Goal: Transaction & Acquisition: Purchase product/service

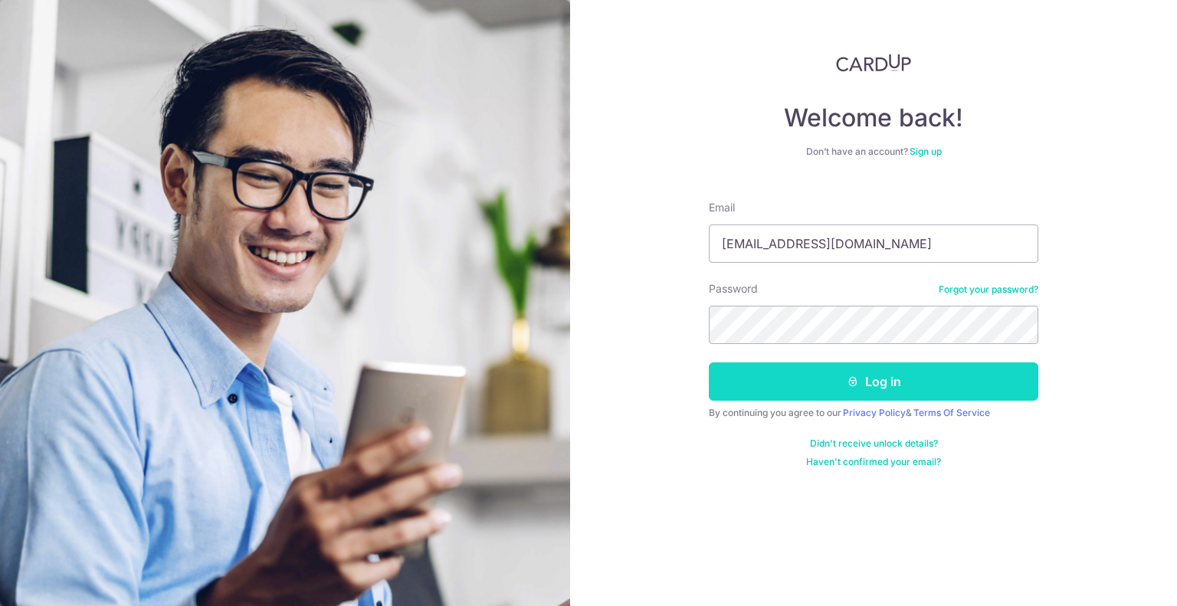
click at [938, 392] on button "Log in" at bounding box center [874, 382] width 330 height 38
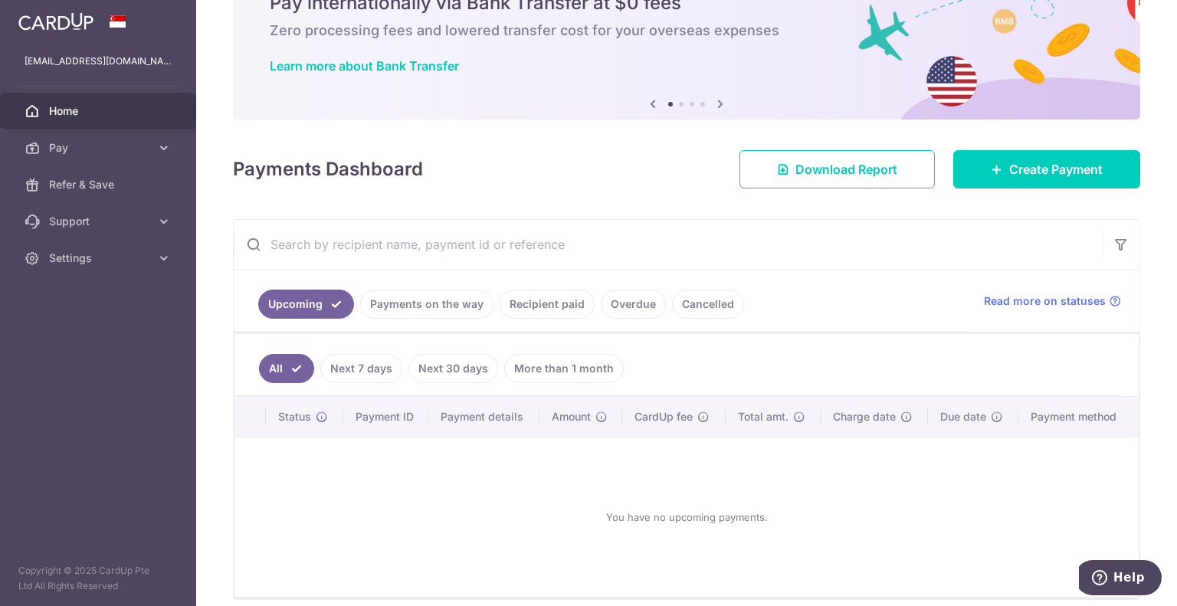
scroll to position [140, 0]
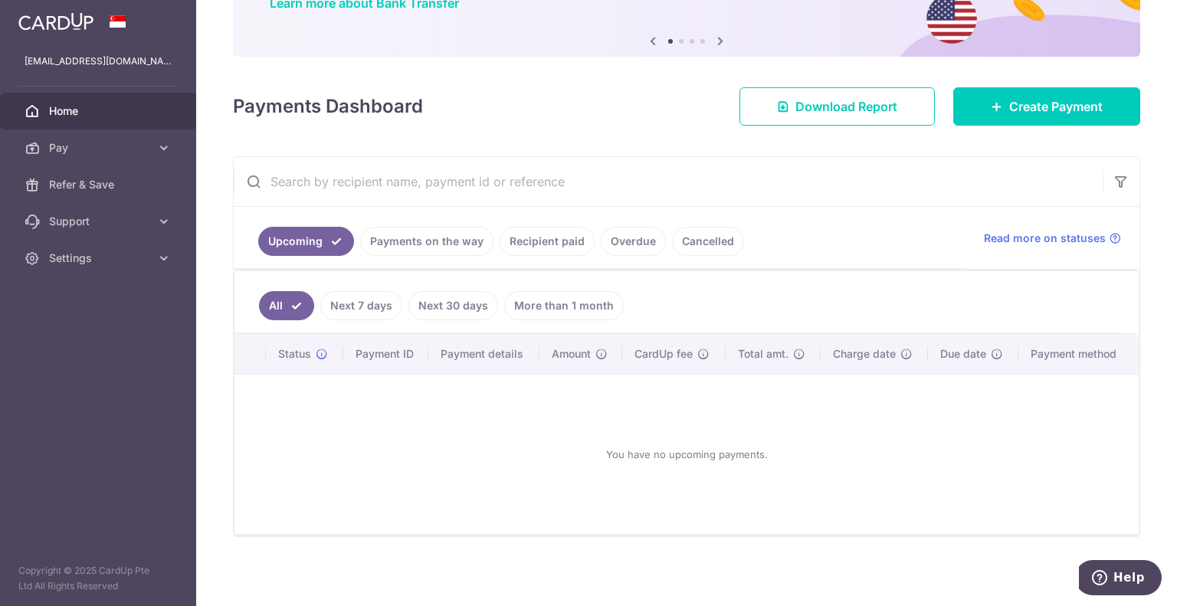
click at [421, 240] on link "Payments on the way" at bounding box center [426, 241] width 133 height 29
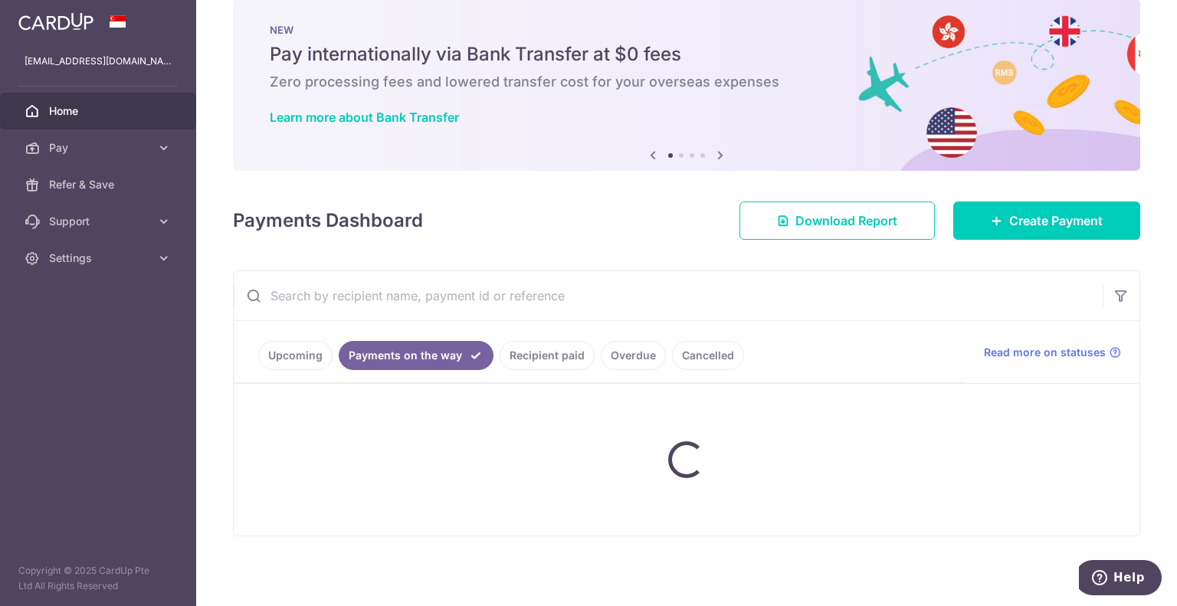
scroll to position [0, 0]
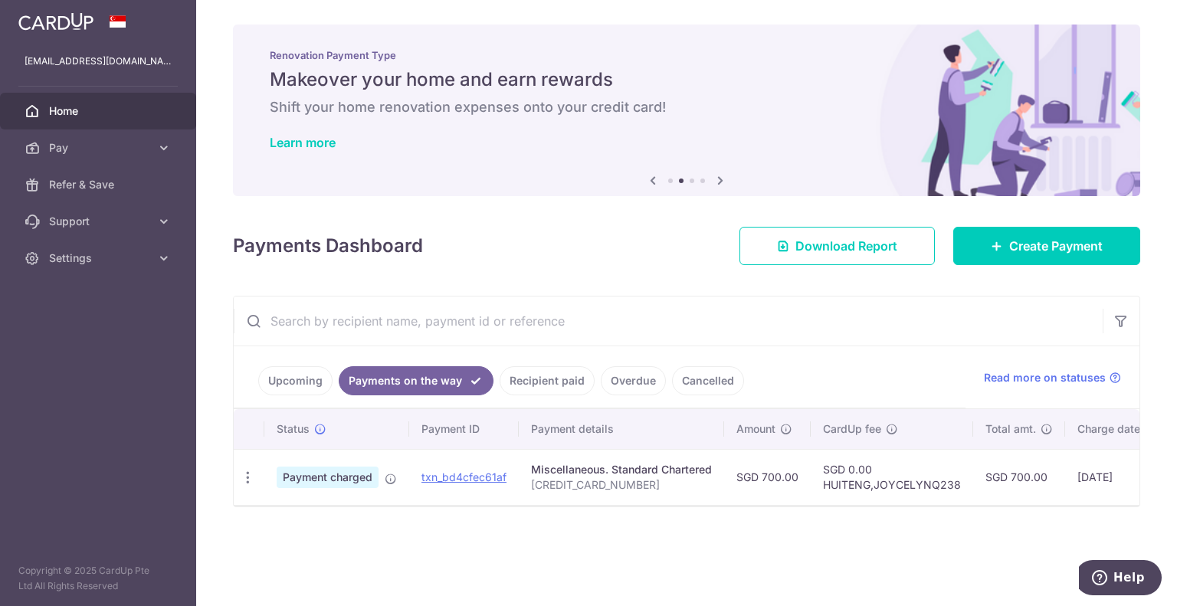
click at [533, 385] on link "Recipient paid" at bounding box center [547, 380] width 95 height 29
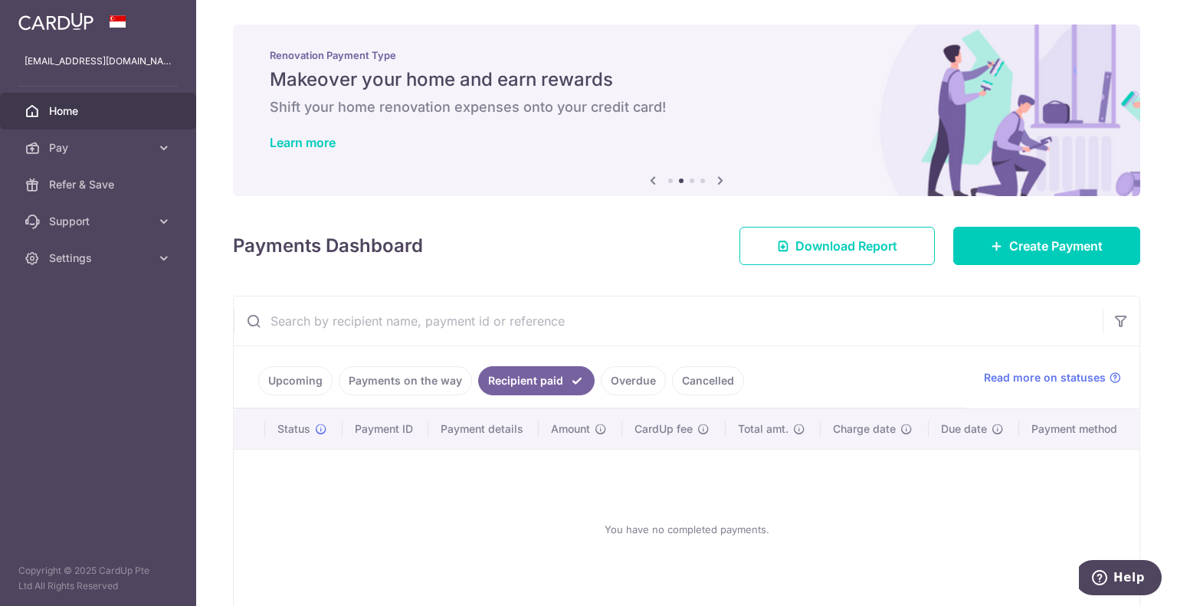
click at [416, 385] on link "Payments on the way" at bounding box center [405, 380] width 133 height 29
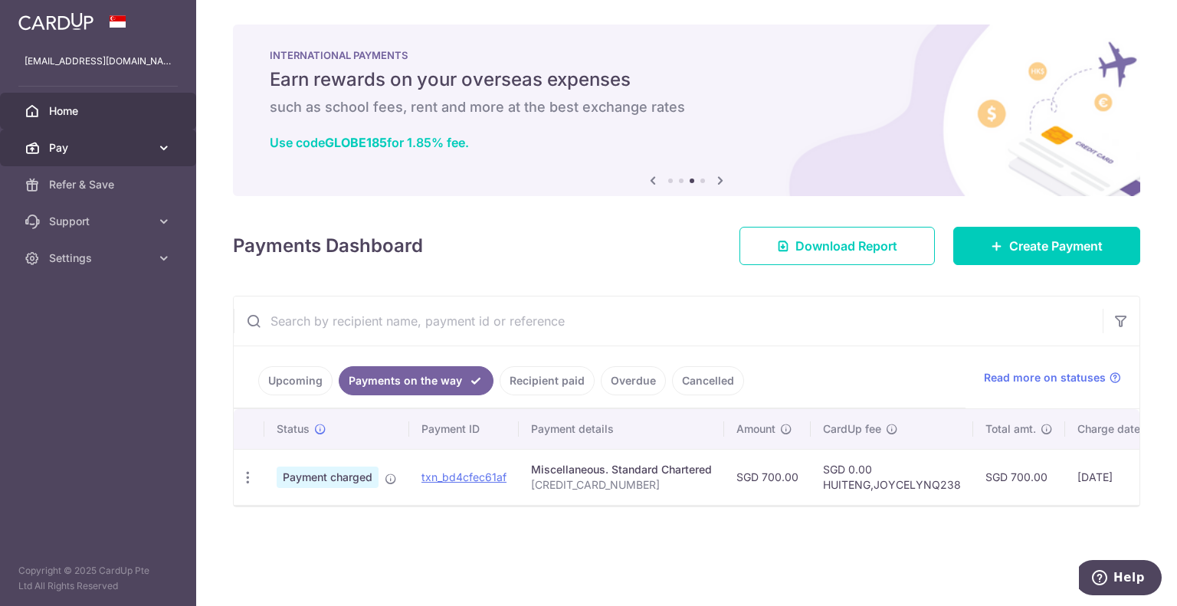
click at [103, 137] on link "Pay" at bounding box center [98, 148] width 196 height 37
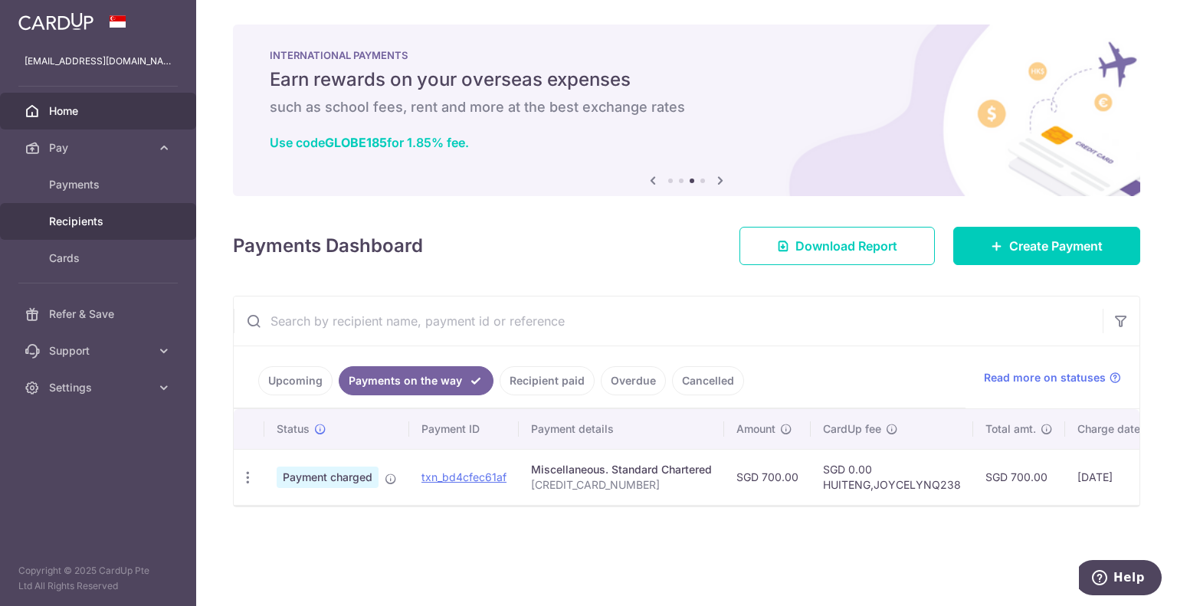
click at [80, 214] on span "Recipients" at bounding box center [99, 221] width 101 height 15
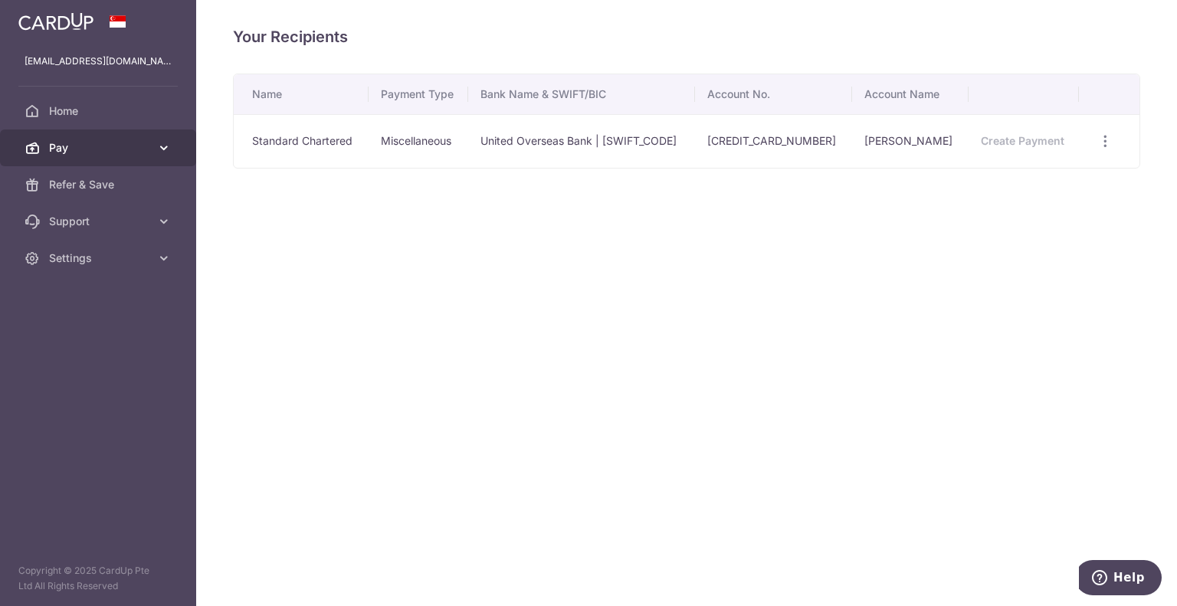
click at [89, 146] on span "Pay" at bounding box center [99, 147] width 101 height 15
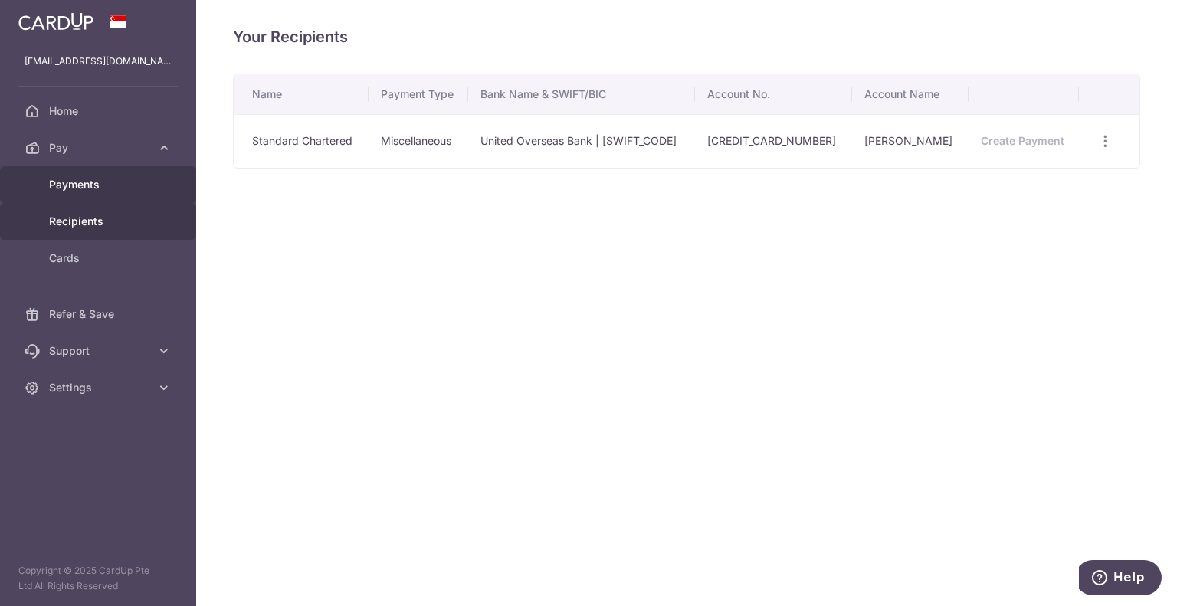
click at [85, 184] on span "Payments" at bounding box center [99, 184] width 101 height 15
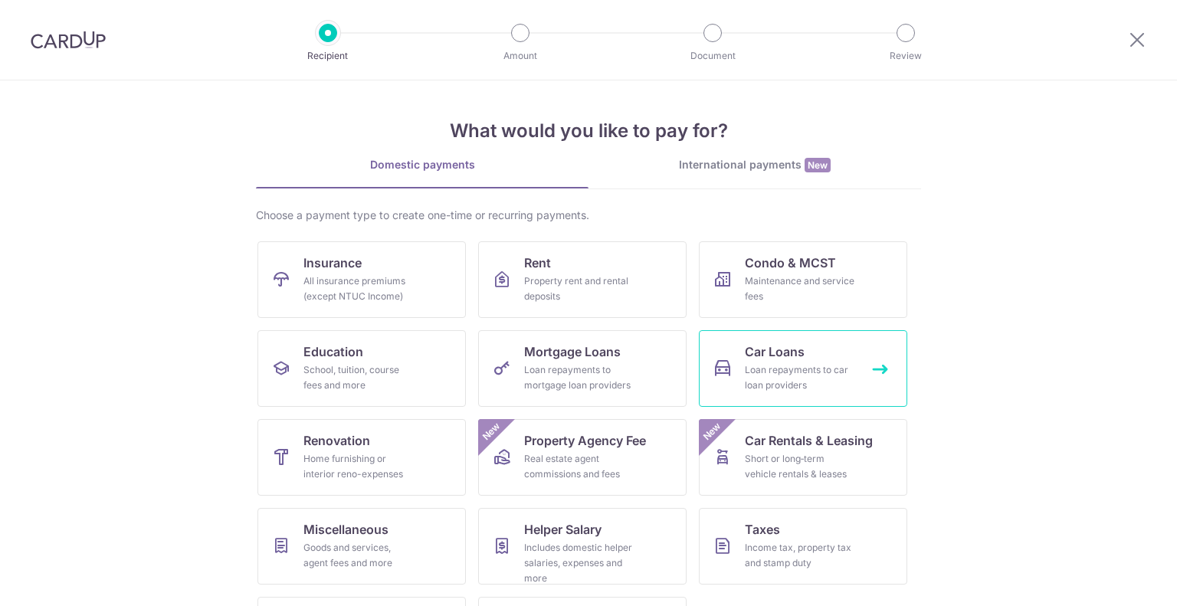
scroll to position [79, 0]
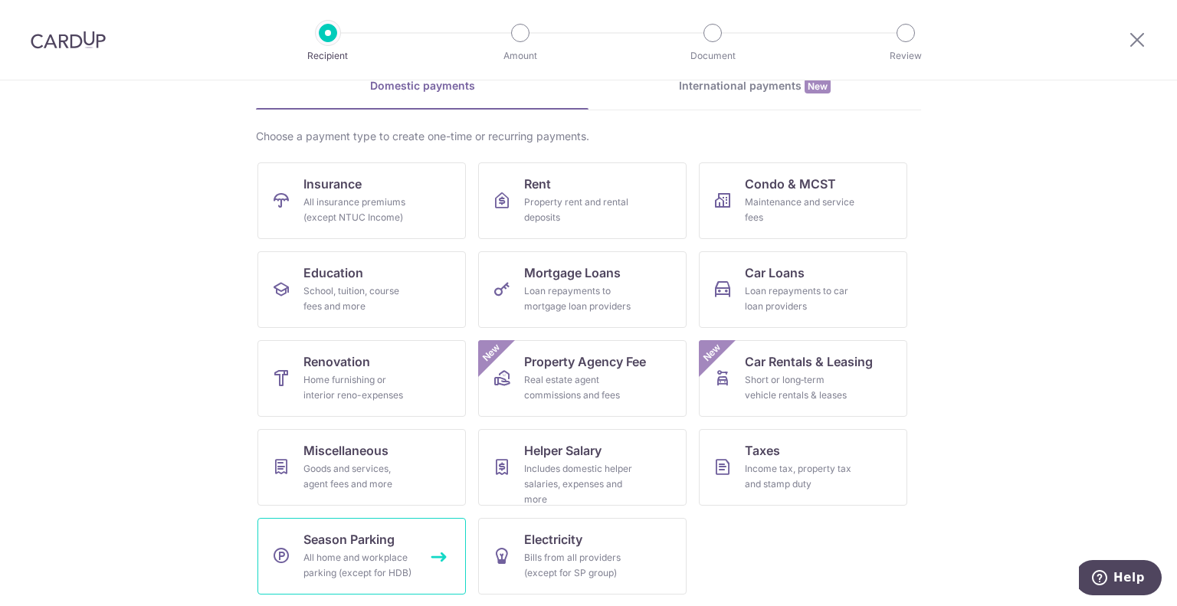
click at [334, 562] on div "All home and workplace parking (except for HDB)" at bounding box center [359, 565] width 110 height 31
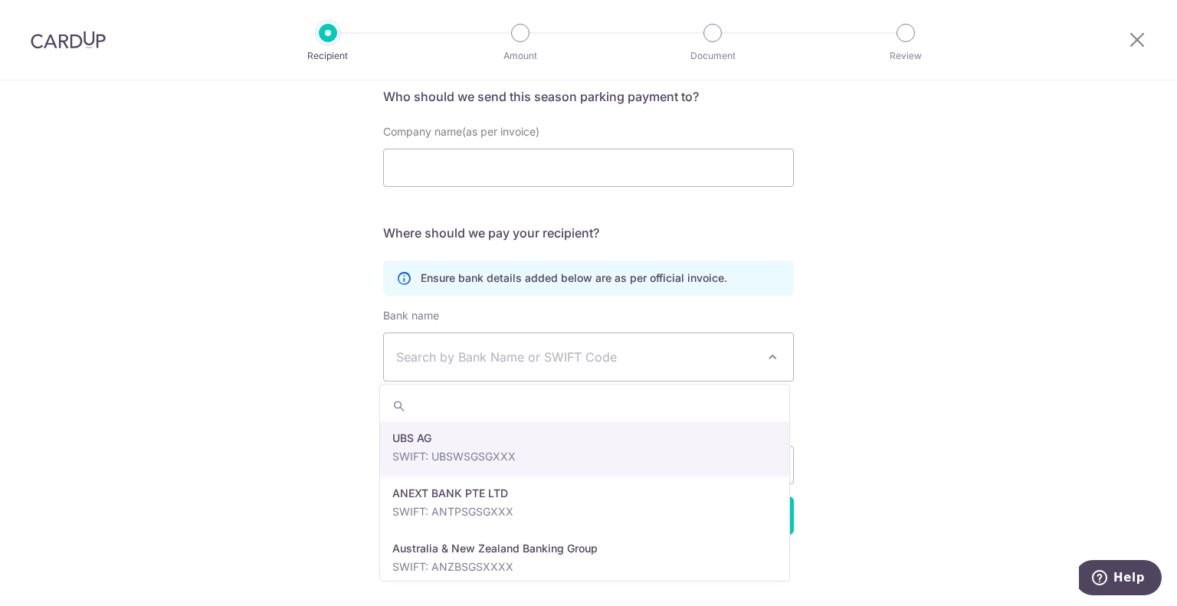
click at [676, 364] on span "Search by Bank Name or SWIFT Code" at bounding box center [576, 357] width 360 height 18
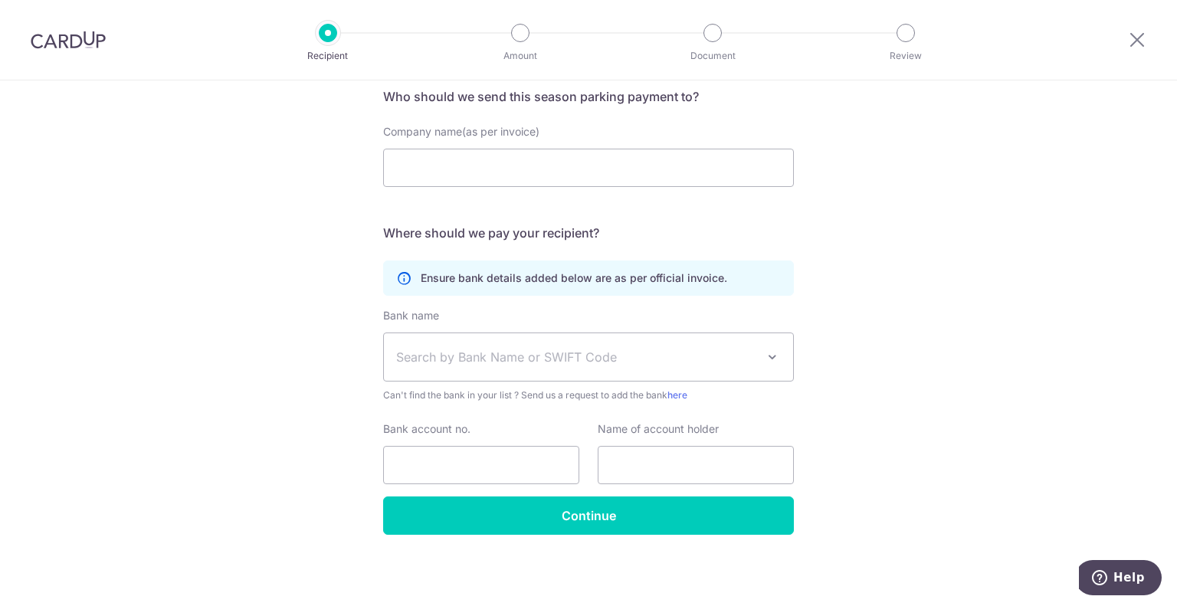
scroll to position [120, 0]
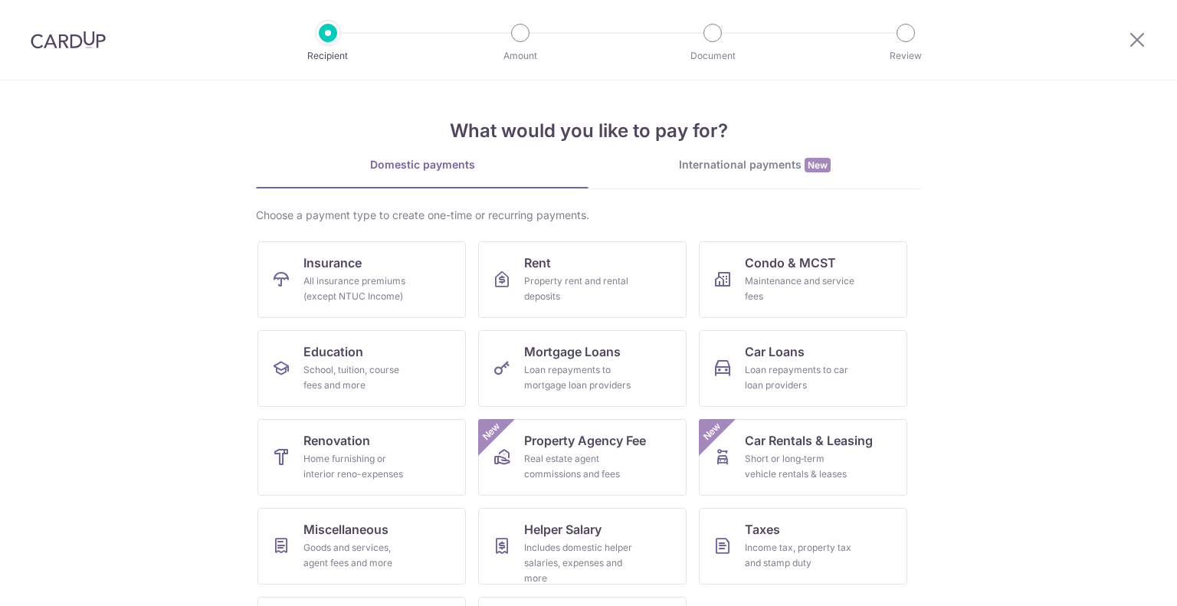
scroll to position [79, 0]
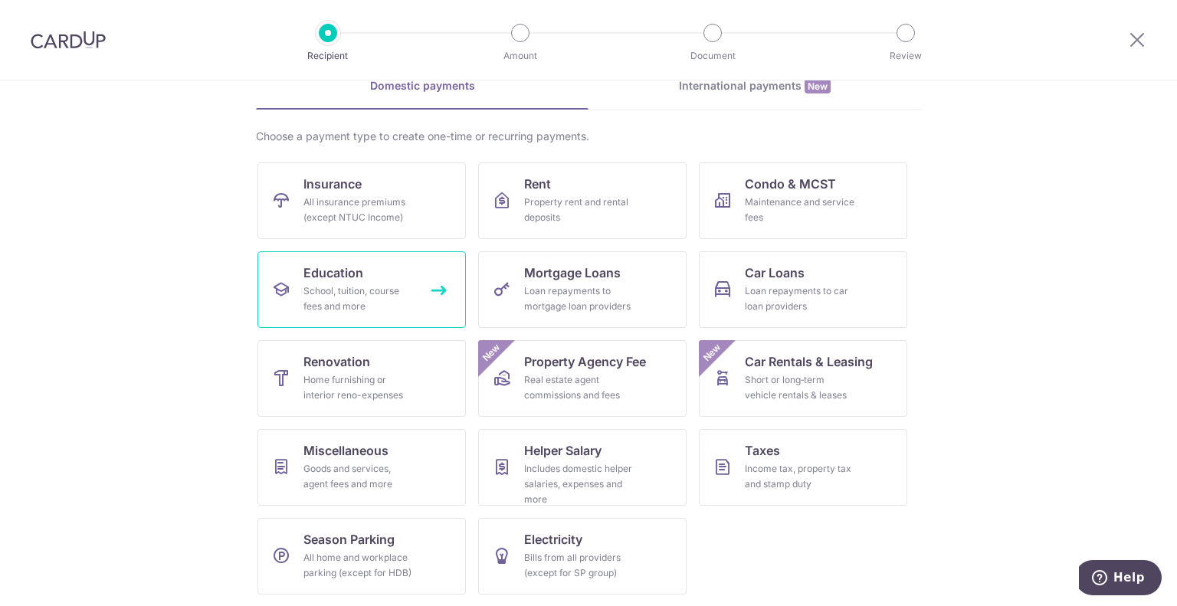
click at [377, 300] on div "School, tuition, course fees and more" at bounding box center [359, 299] width 110 height 31
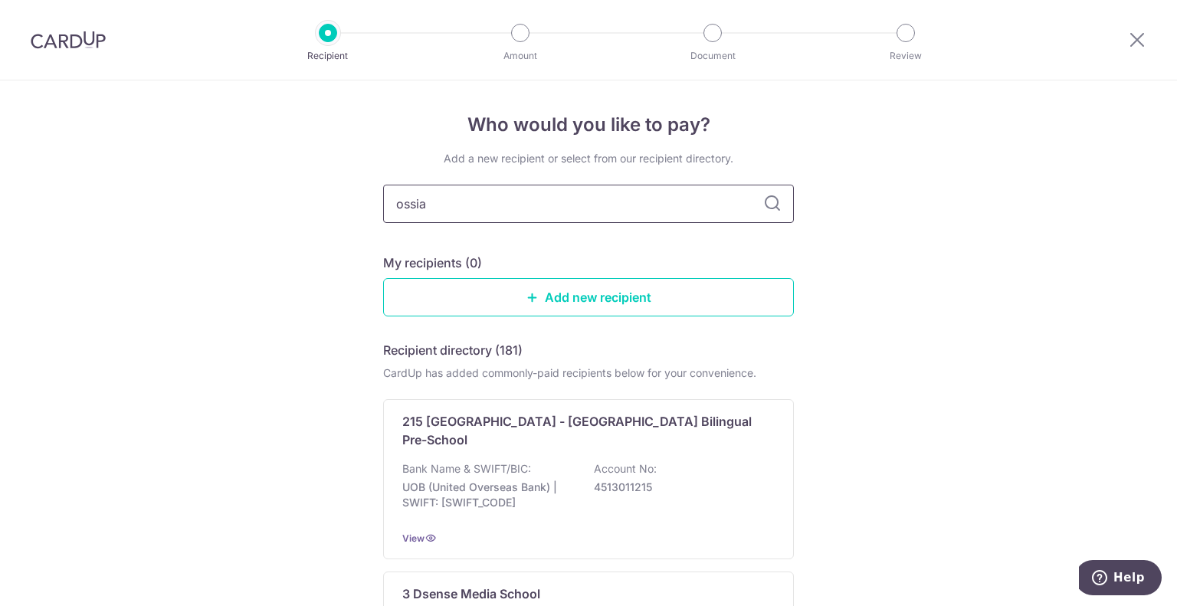
type input "ossia"
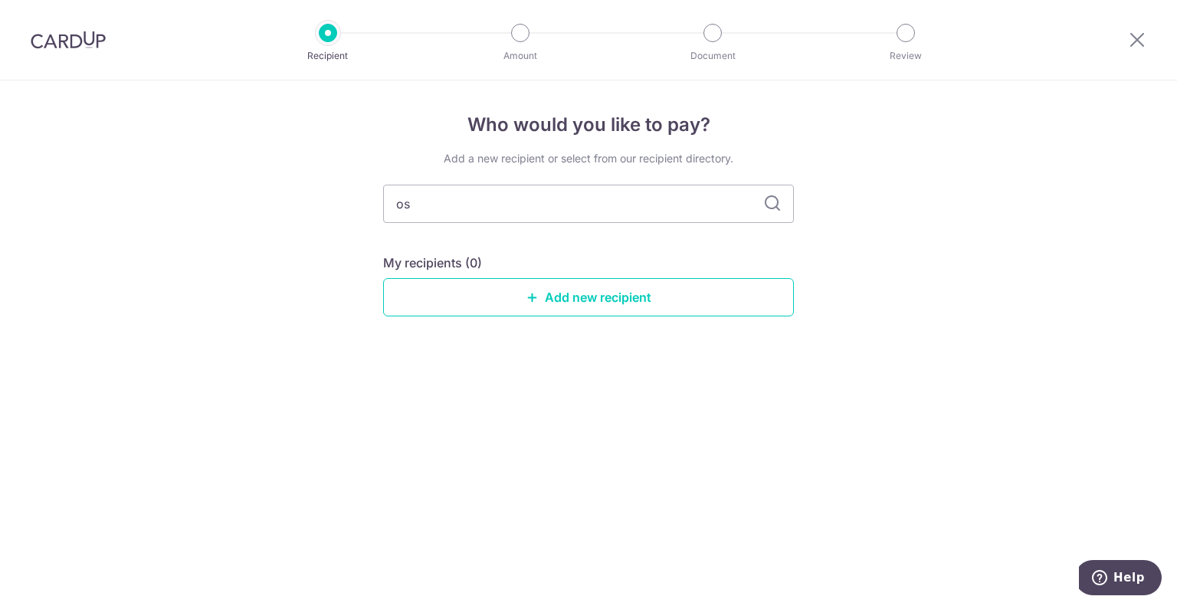
type input "o"
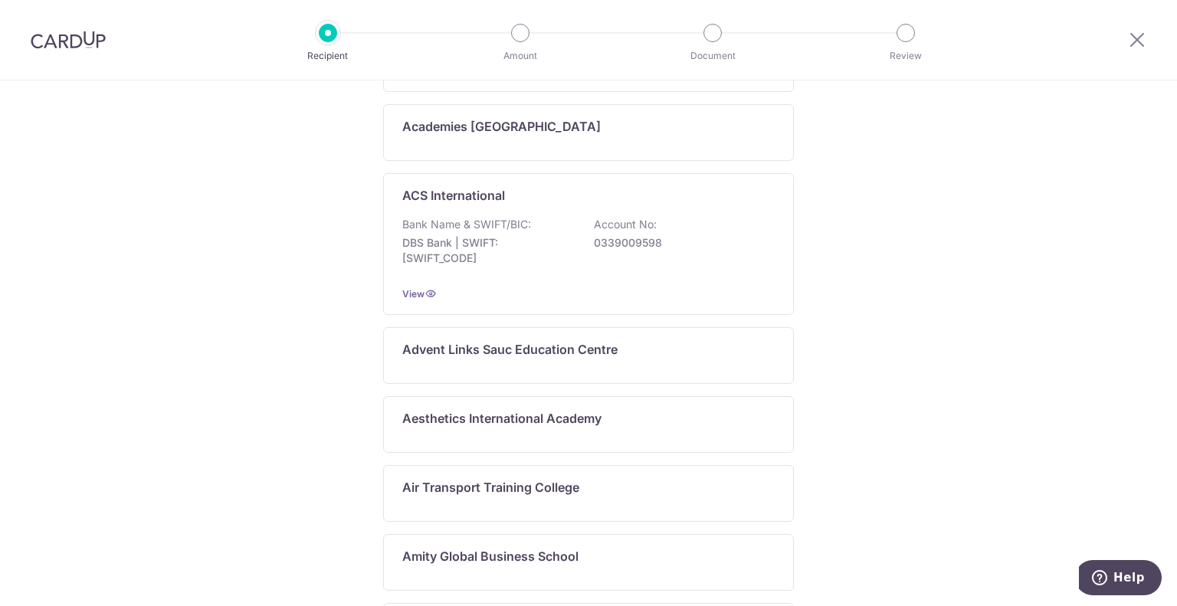
scroll to position [794, 0]
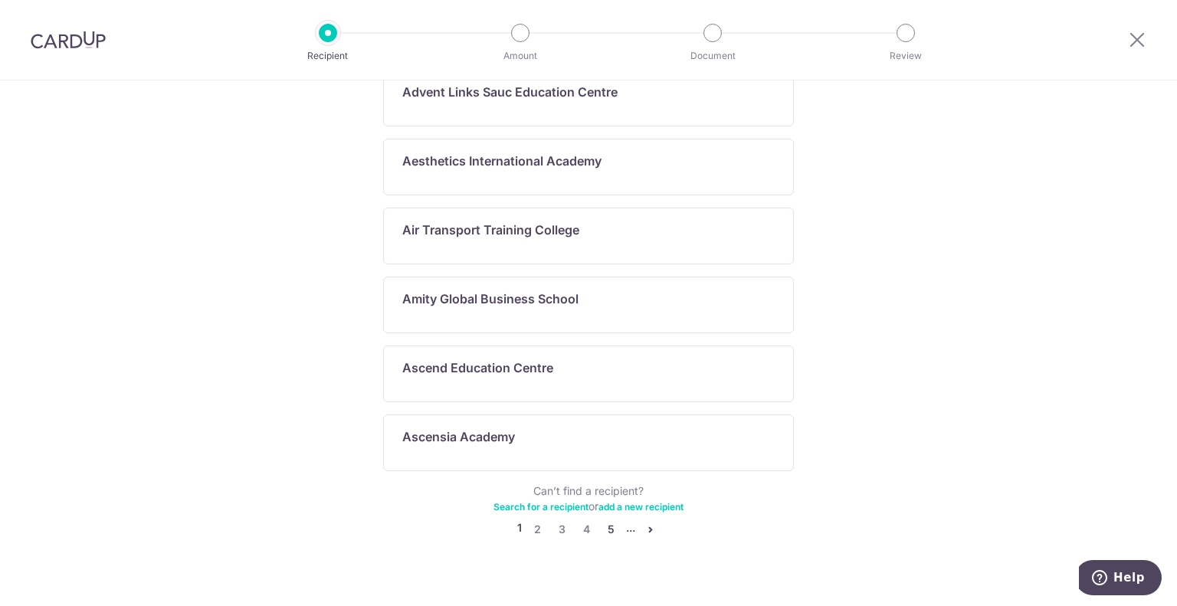
click at [609, 520] on link "5" at bounding box center [611, 529] width 18 height 18
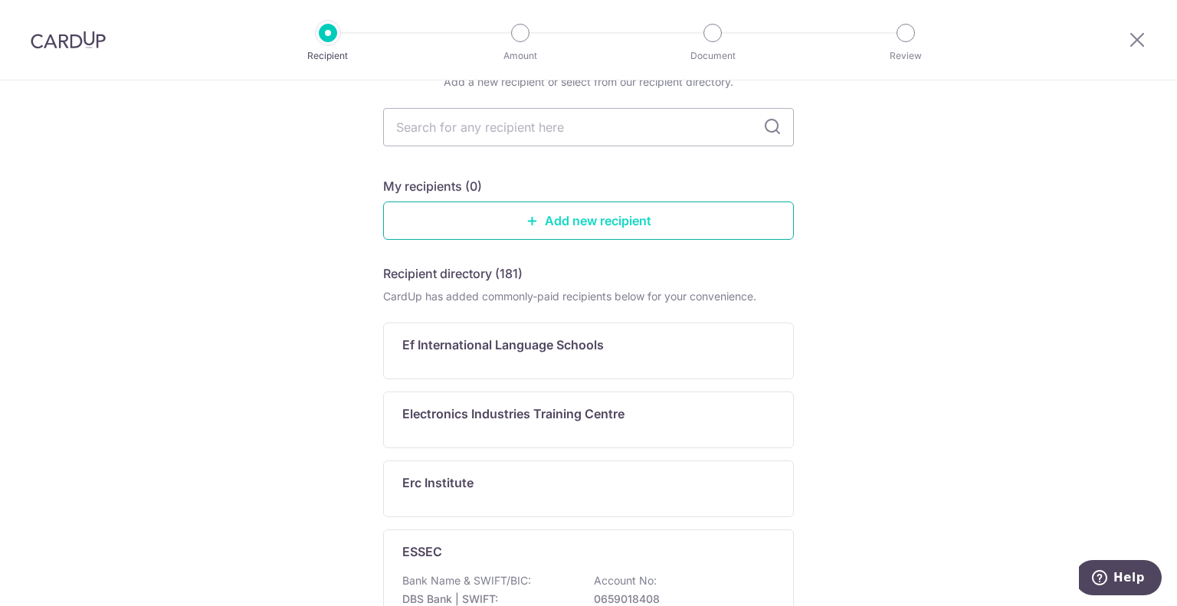
scroll to position [0, 0]
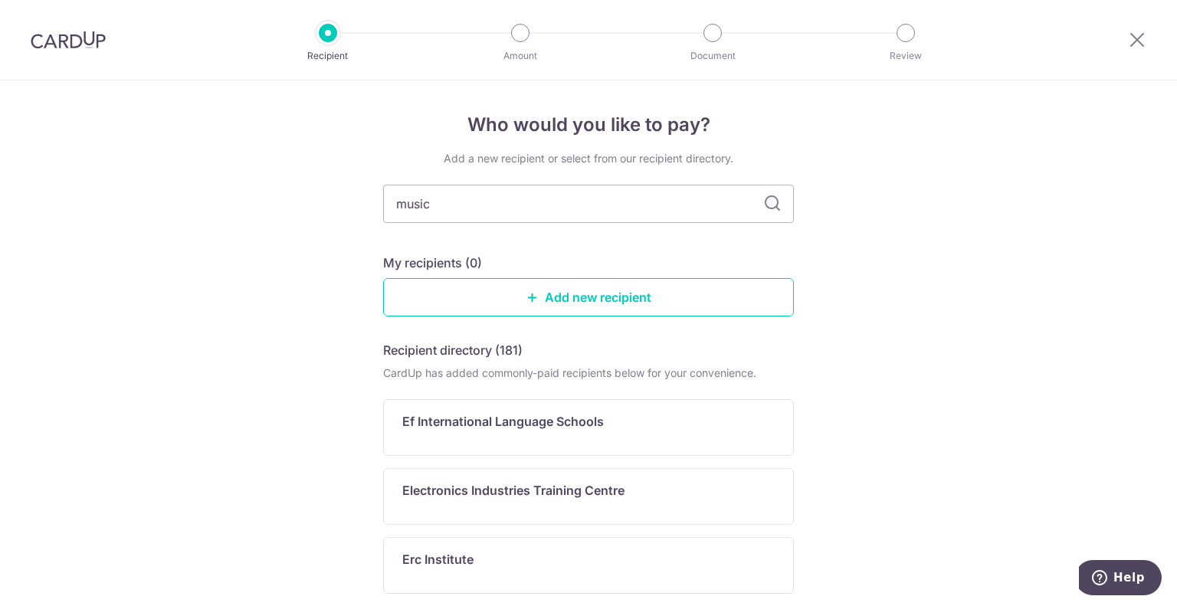
type input "music"
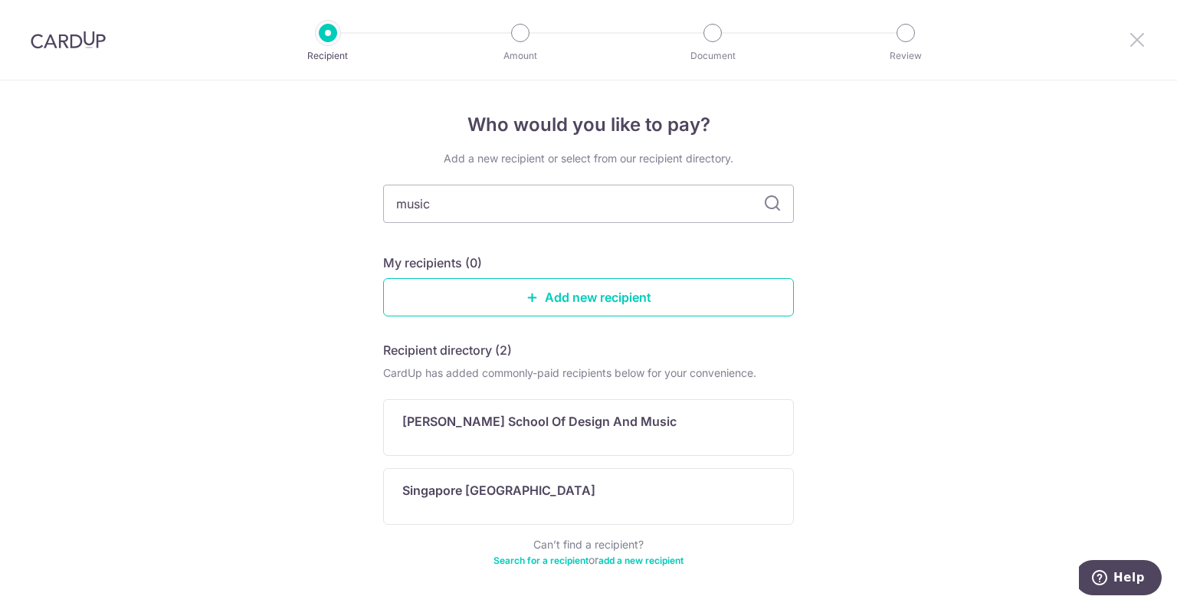
click at [1140, 41] on icon at bounding box center [1137, 39] width 18 height 19
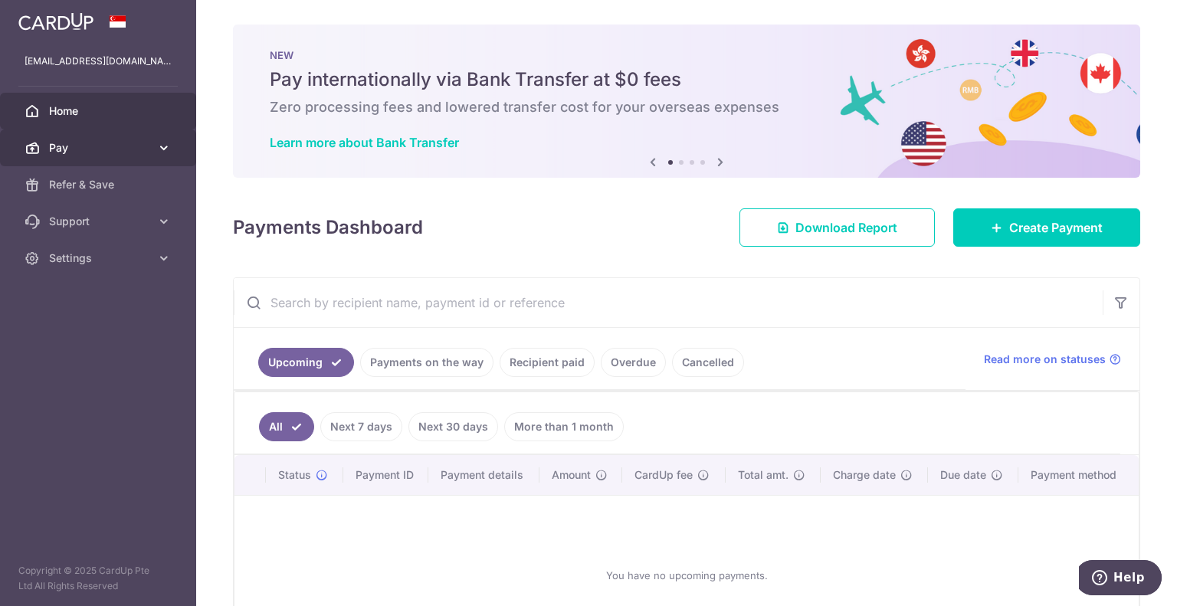
click at [91, 146] on span "Pay" at bounding box center [99, 147] width 101 height 15
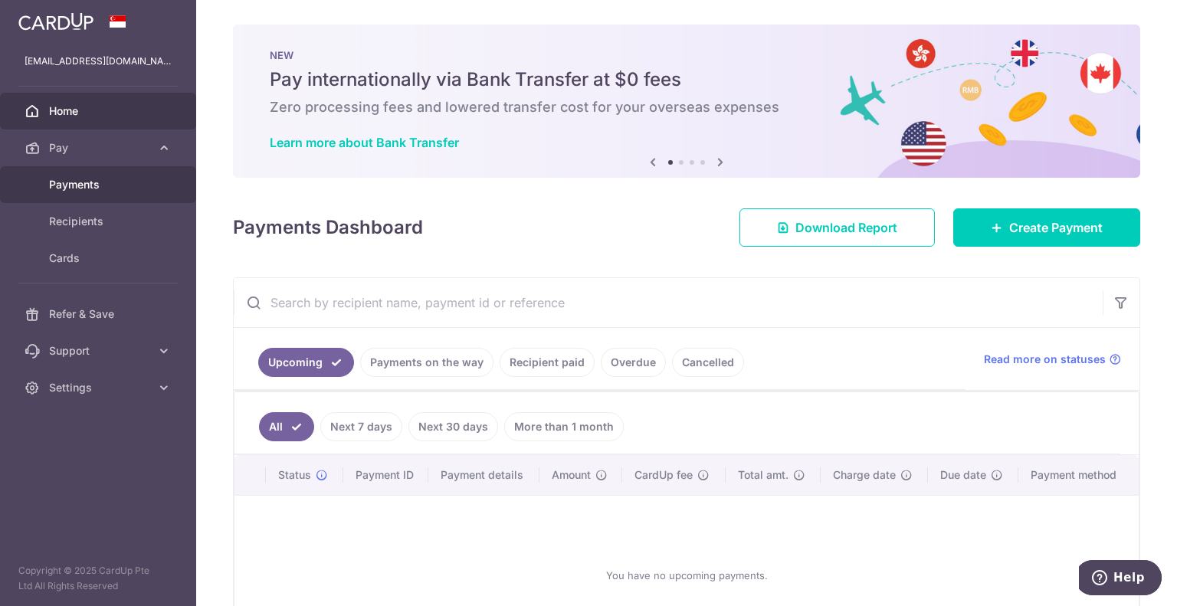
click at [100, 187] on span "Payments" at bounding box center [99, 184] width 101 height 15
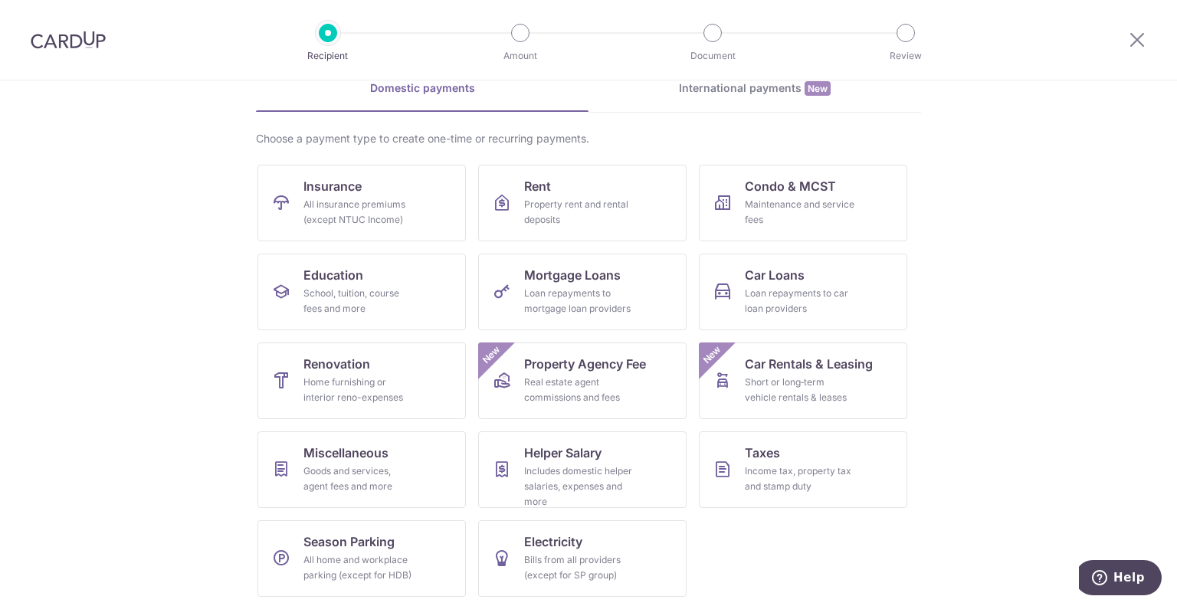
scroll to position [79, 0]
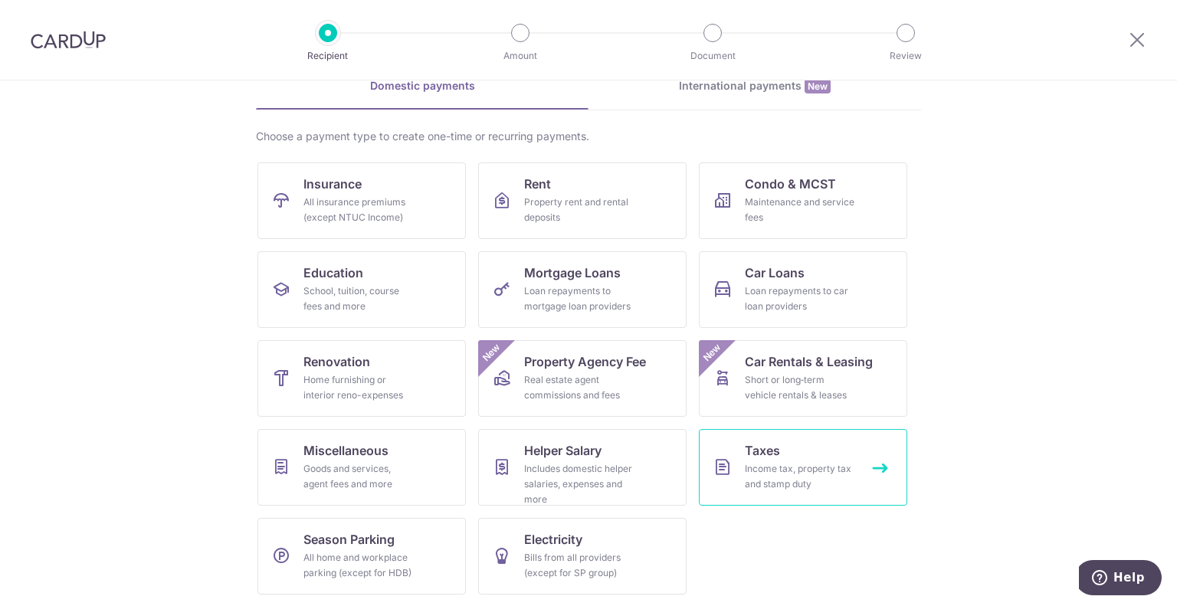
click at [819, 496] on link "Taxes Income tax, property tax and stamp duty" at bounding box center [803, 467] width 209 height 77
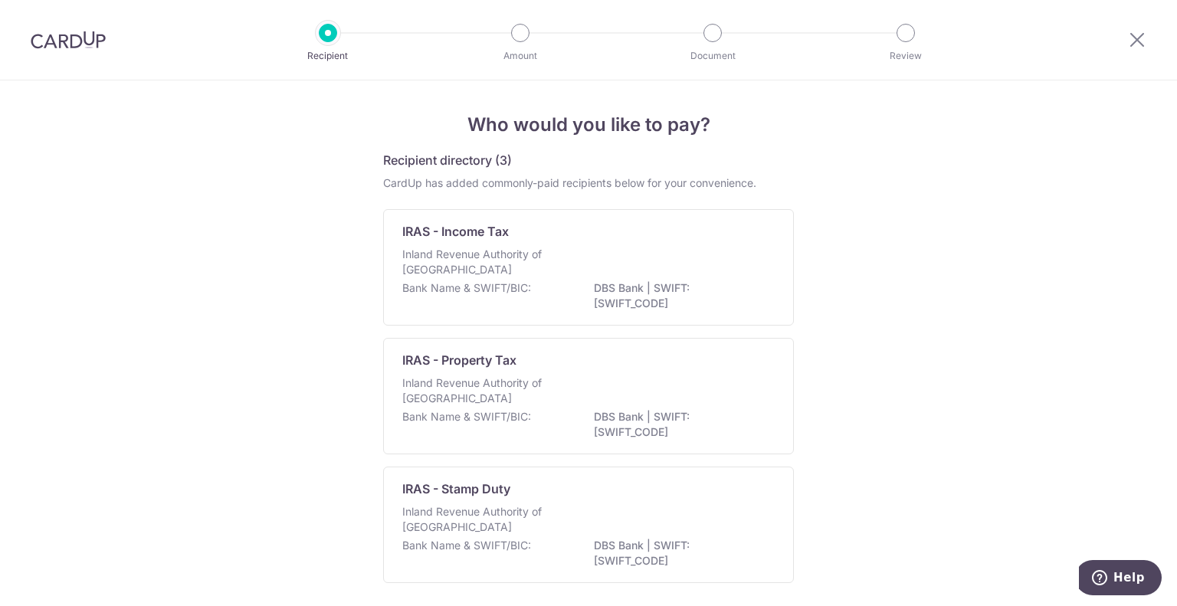
scroll to position [60, 0]
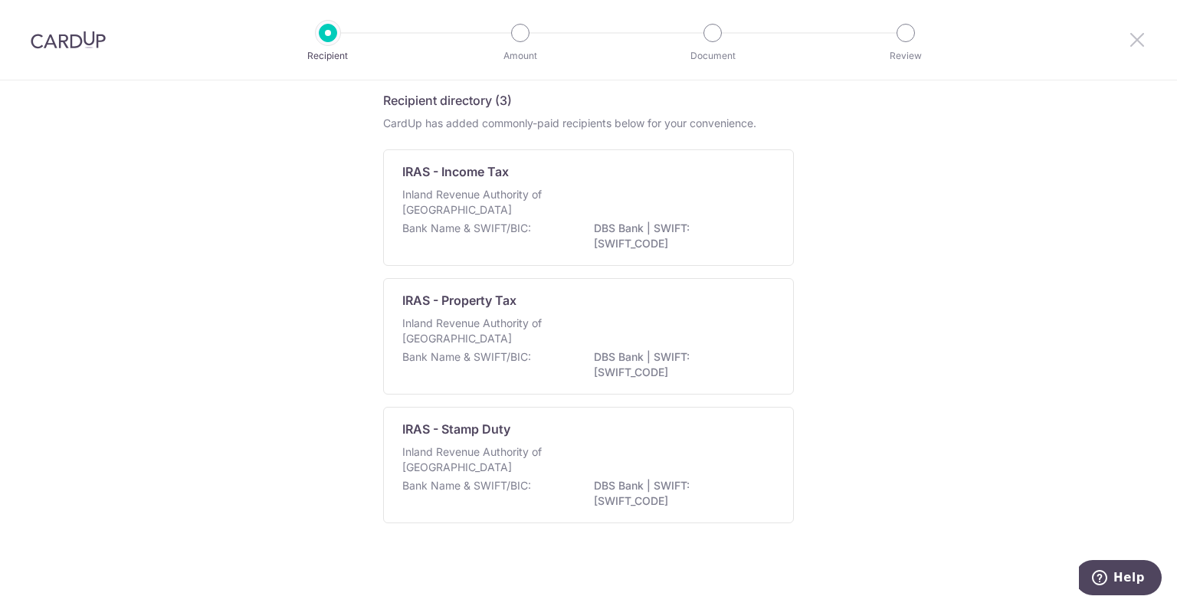
click at [1131, 39] on icon at bounding box center [1137, 39] width 18 height 19
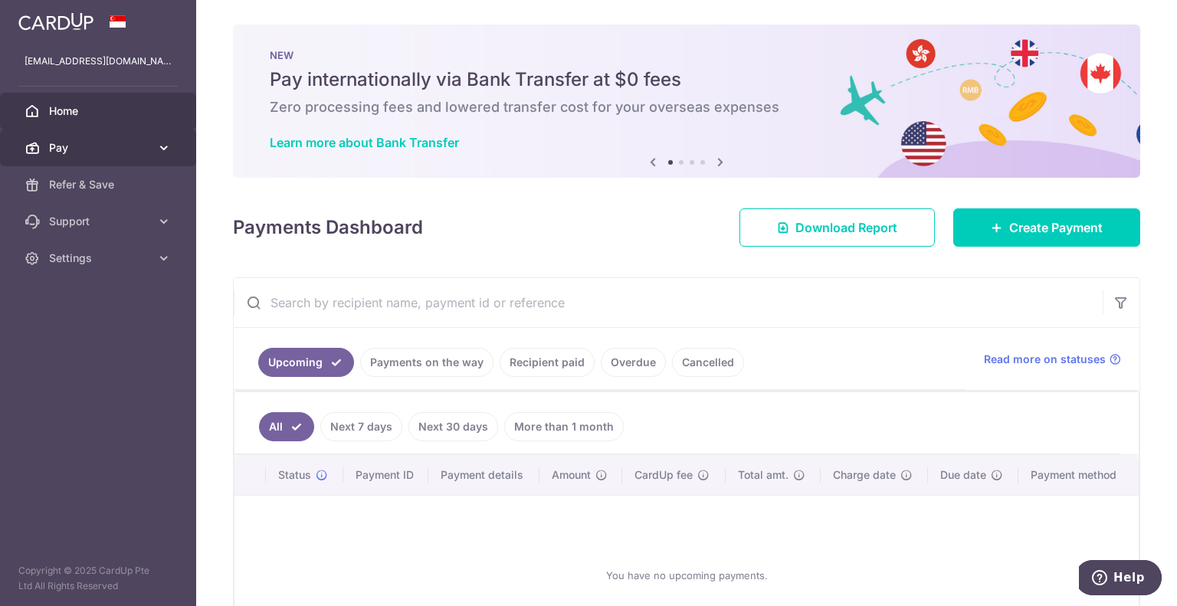
click at [111, 156] on link "Pay" at bounding box center [98, 148] width 196 height 37
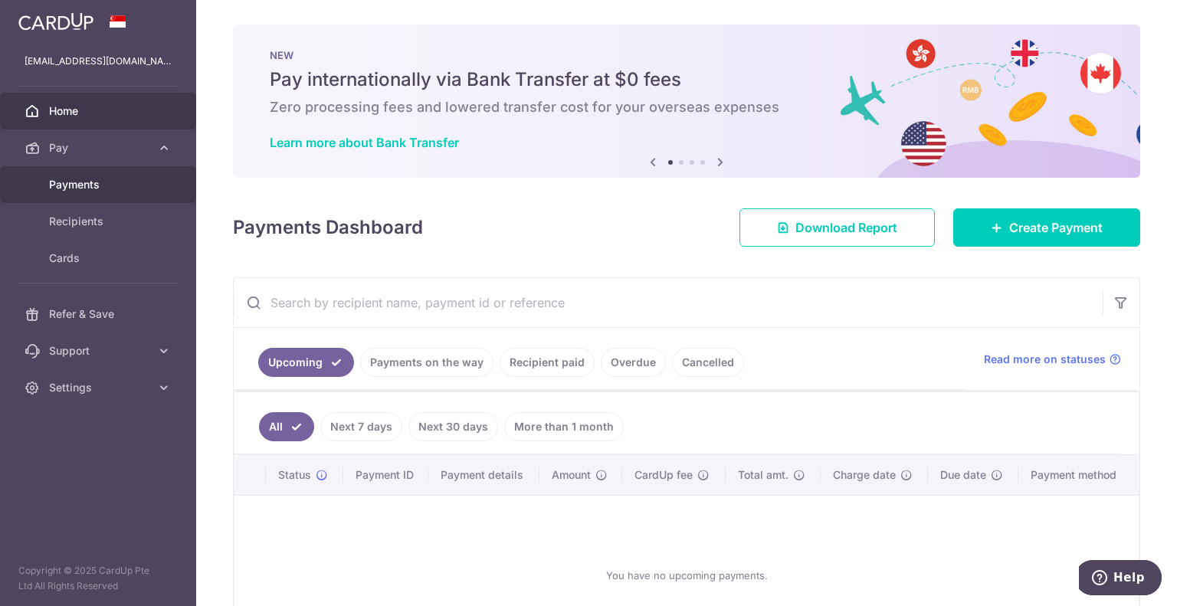
click at [110, 177] on span "Payments" at bounding box center [99, 184] width 101 height 15
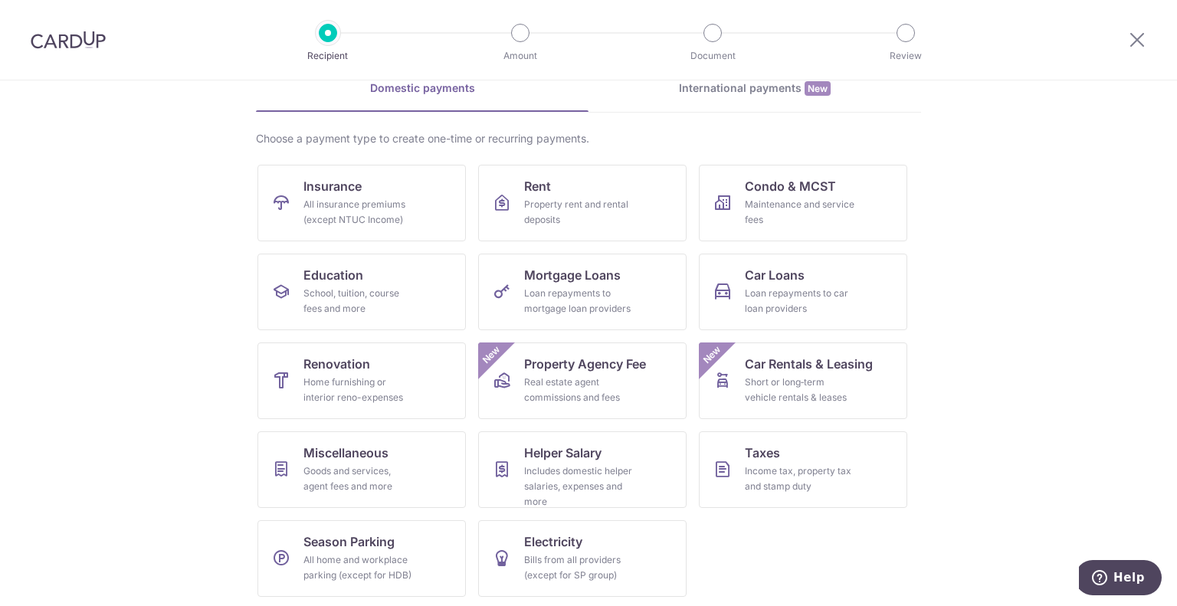
scroll to position [79, 0]
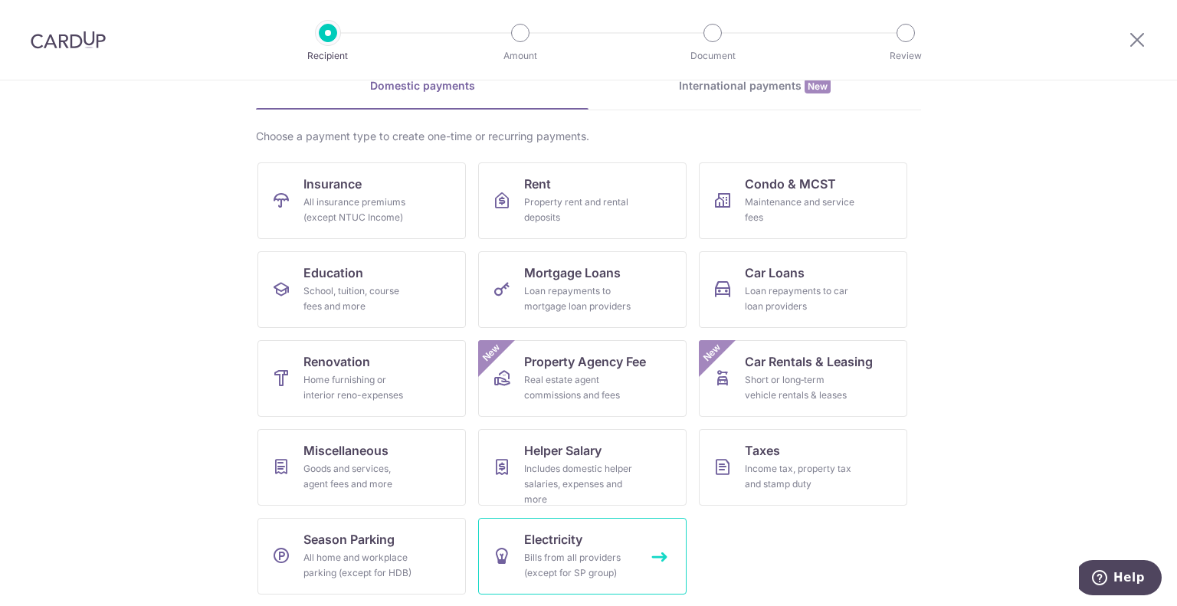
click at [563, 555] on div "Bills from all providers (except for SP group)" at bounding box center [579, 565] width 110 height 31
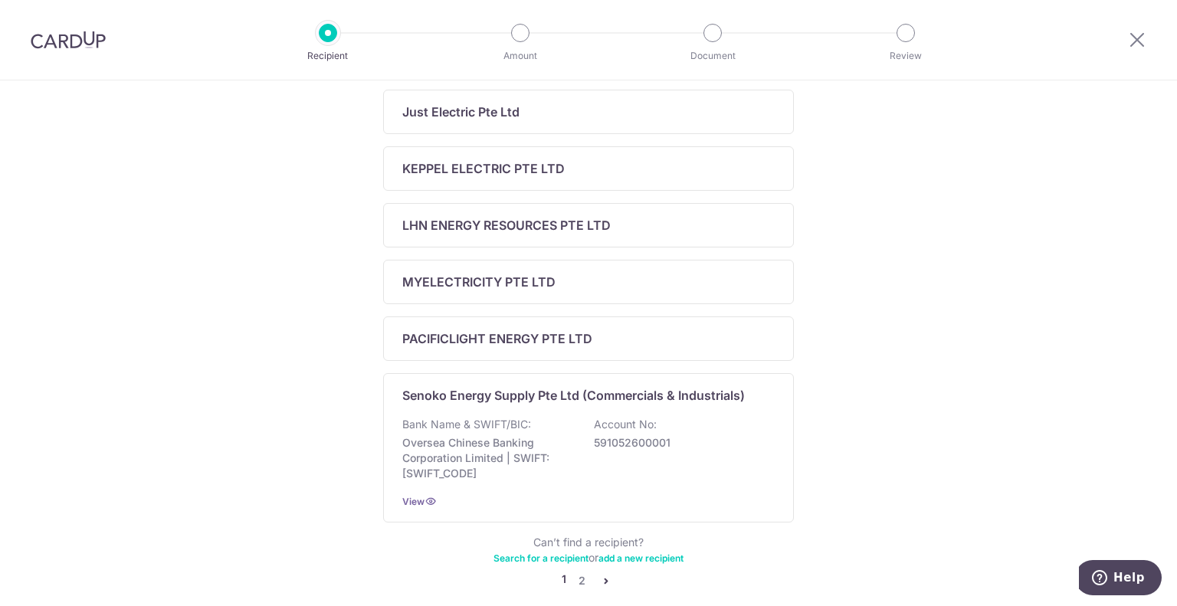
scroll to position [607, 0]
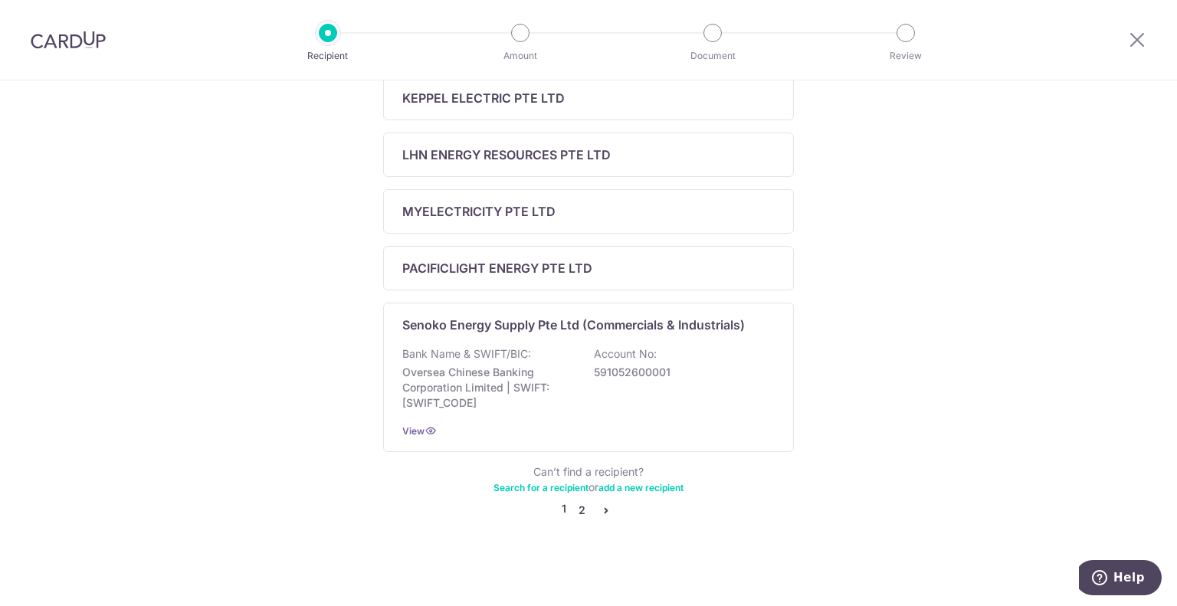
click at [579, 511] on link "2" at bounding box center [582, 510] width 18 height 18
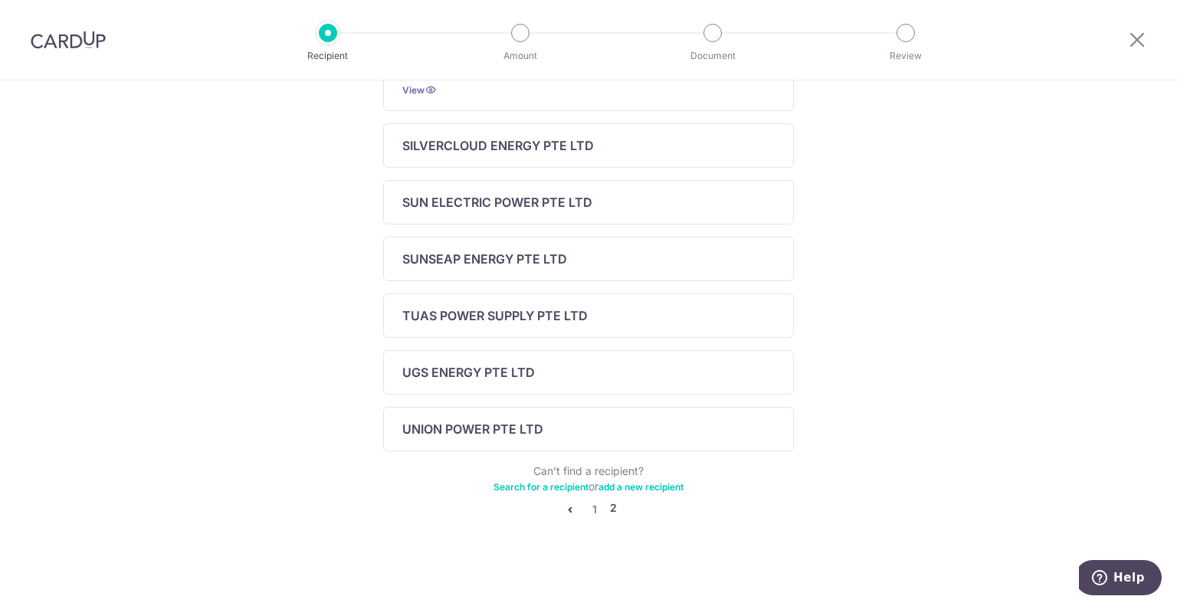
scroll to position [73, 0]
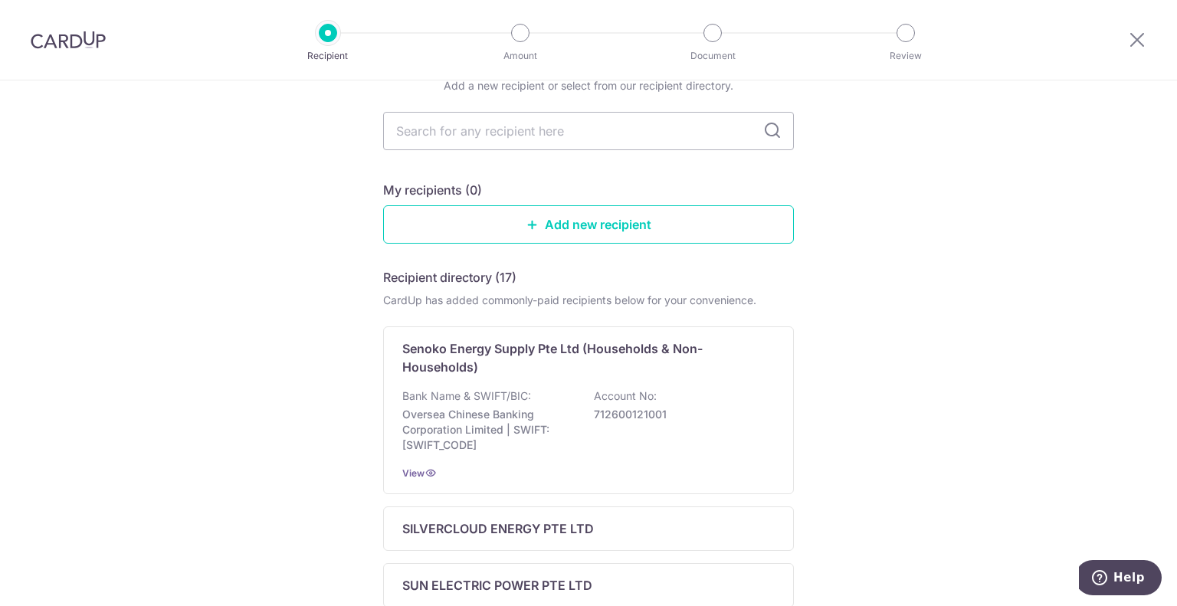
click at [1148, 31] on div at bounding box center [1138, 40] width 80 height 80
click at [1141, 38] on icon at bounding box center [1137, 39] width 18 height 19
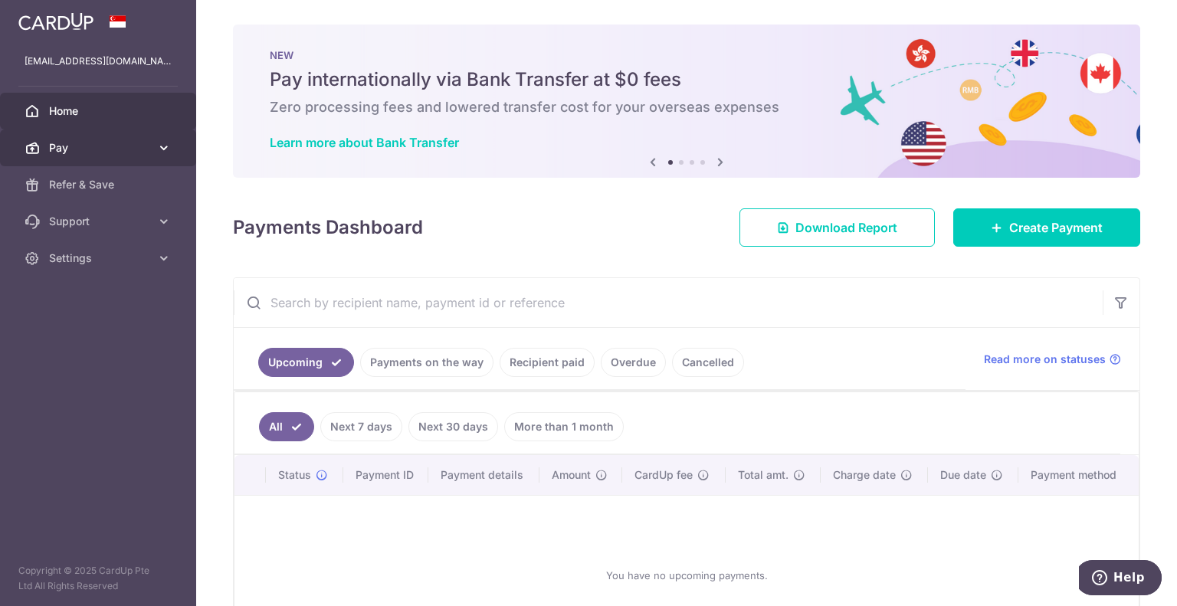
click at [63, 136] on link "Pay" at bounding box center [98, 148] width 196 height 37
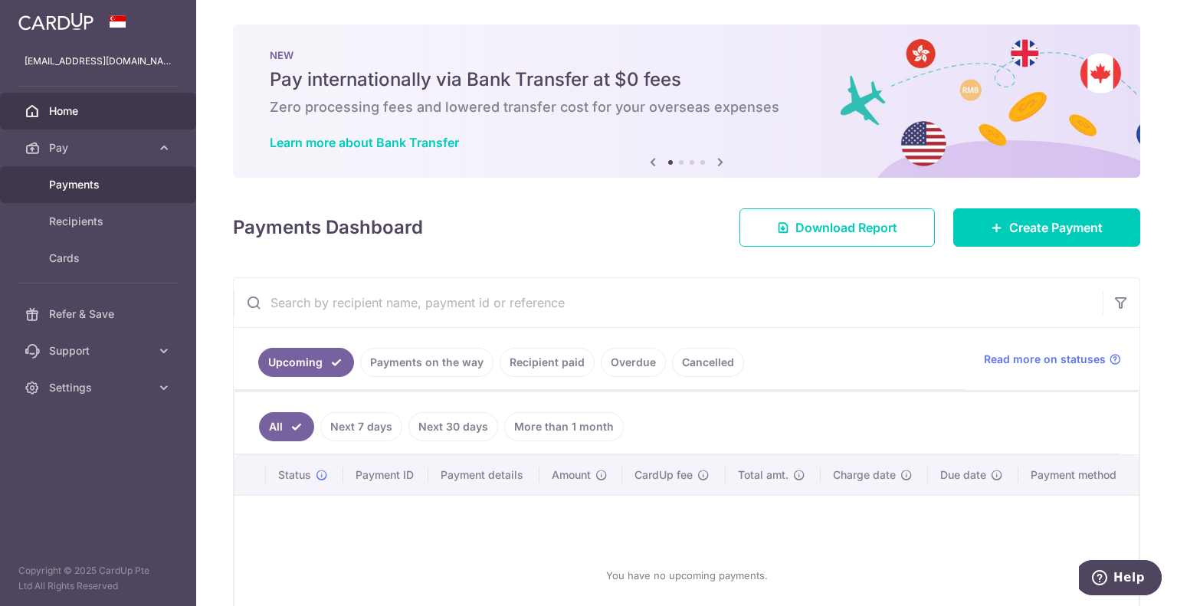
click at [99, 185] on span "Payments" at bounding box center [99, 184] width 101 height 15
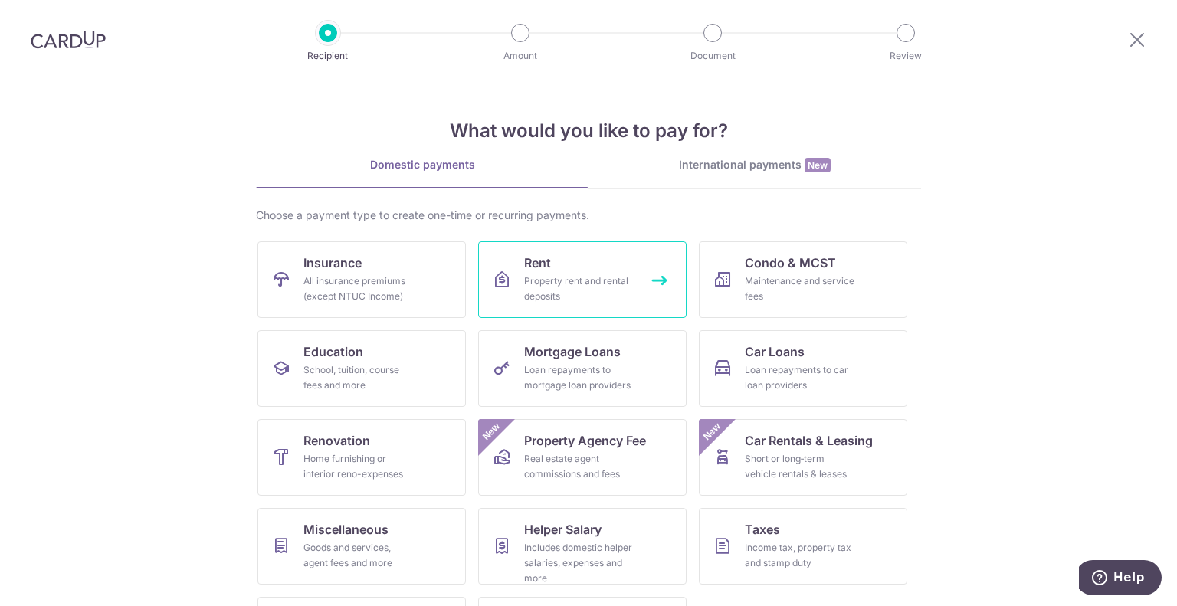
click at [552, 294] on div "Property rent and rental deposits" at bounding box center [579, 289] width 110 height 31
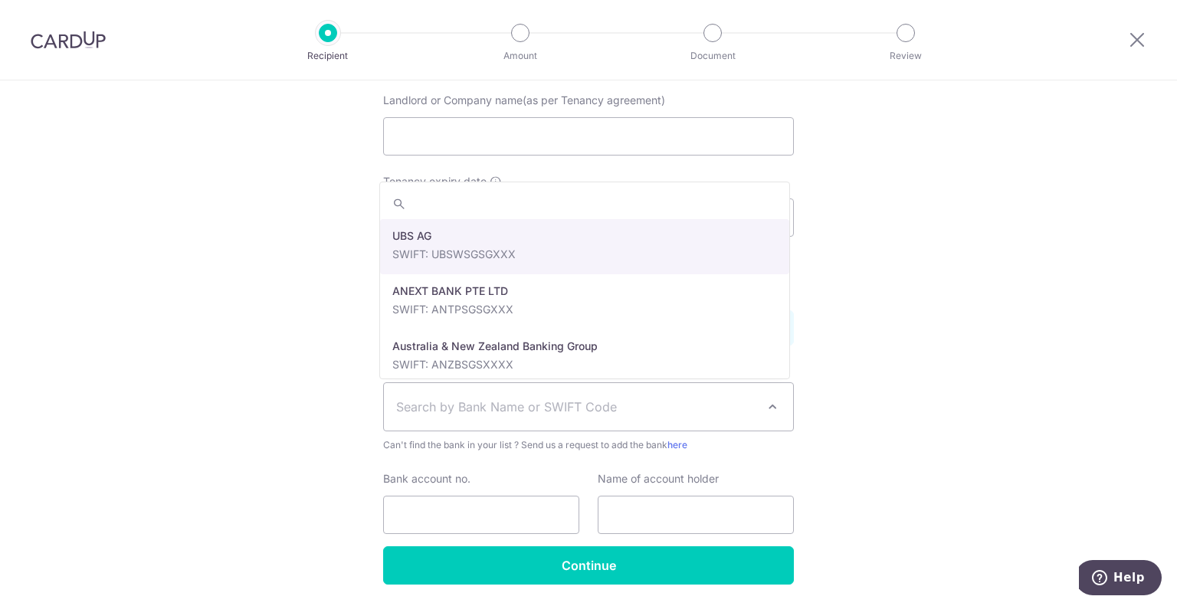
click at [751, 406] on span "Search by Bank Name or SWIFT Code" at bounding box center [576, 407] width 360 height 18
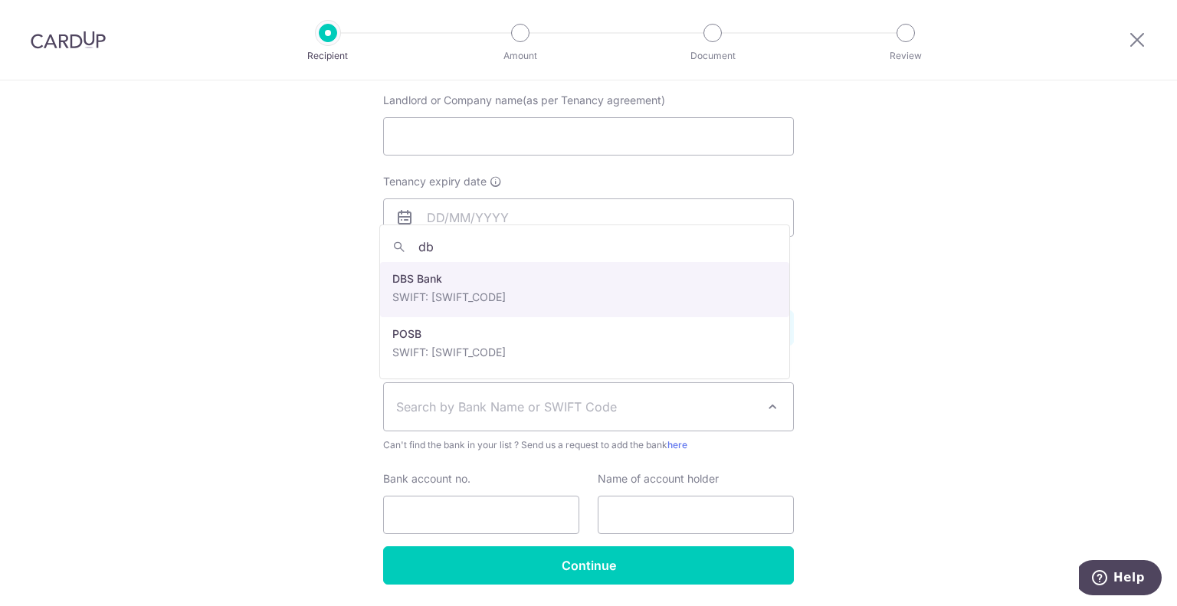
type input "db"
select select "6"
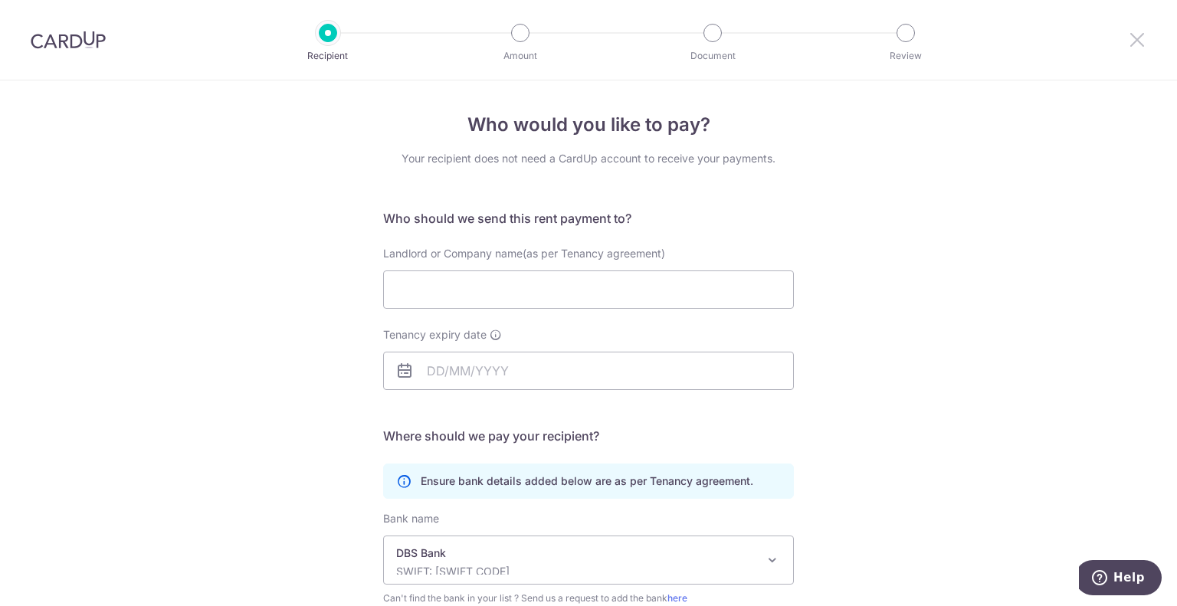
click at [1137, 45] on icon at bounding box center [1137, 39] width 18 height 19
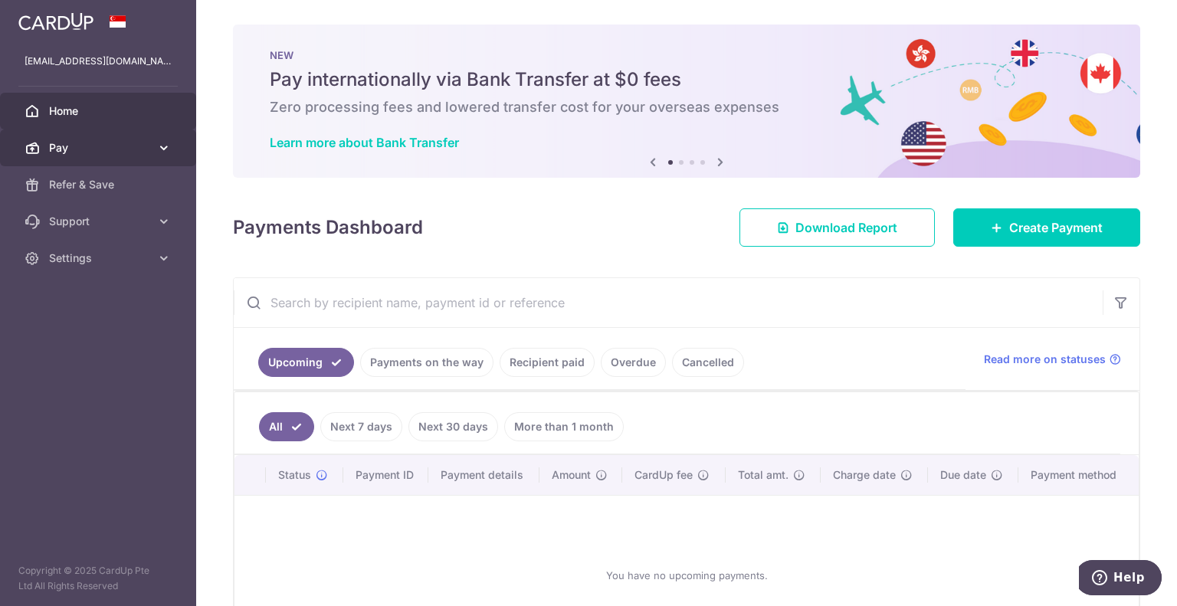
click at [101, 148] on span "Pay" at bounding box center [99, 147] width 101 height 15
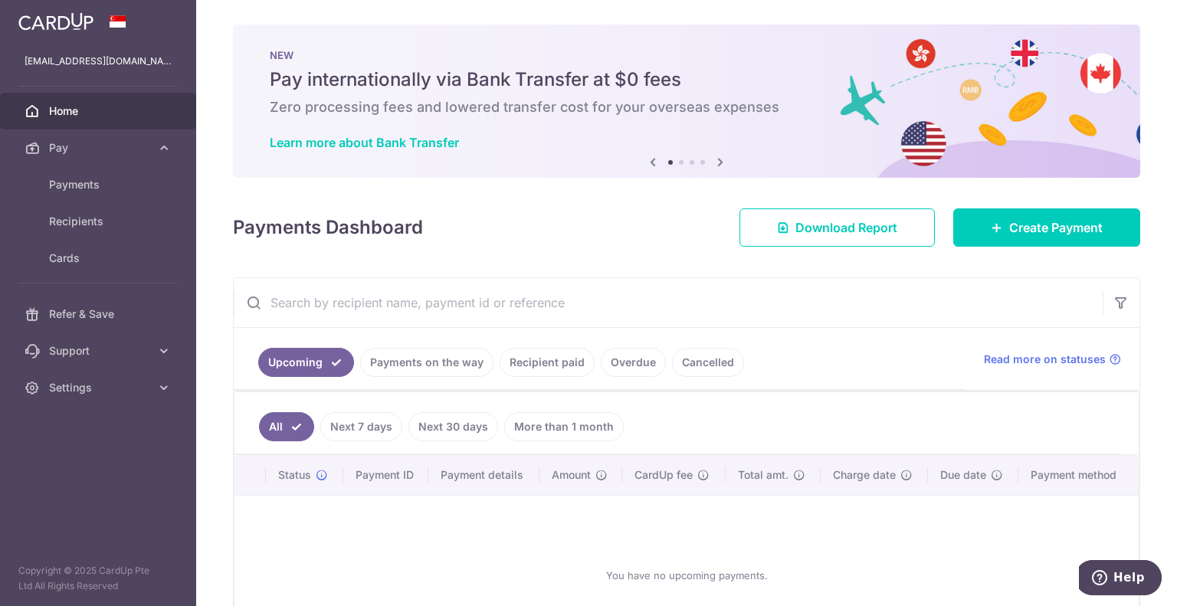
scroll to position [77, 0]
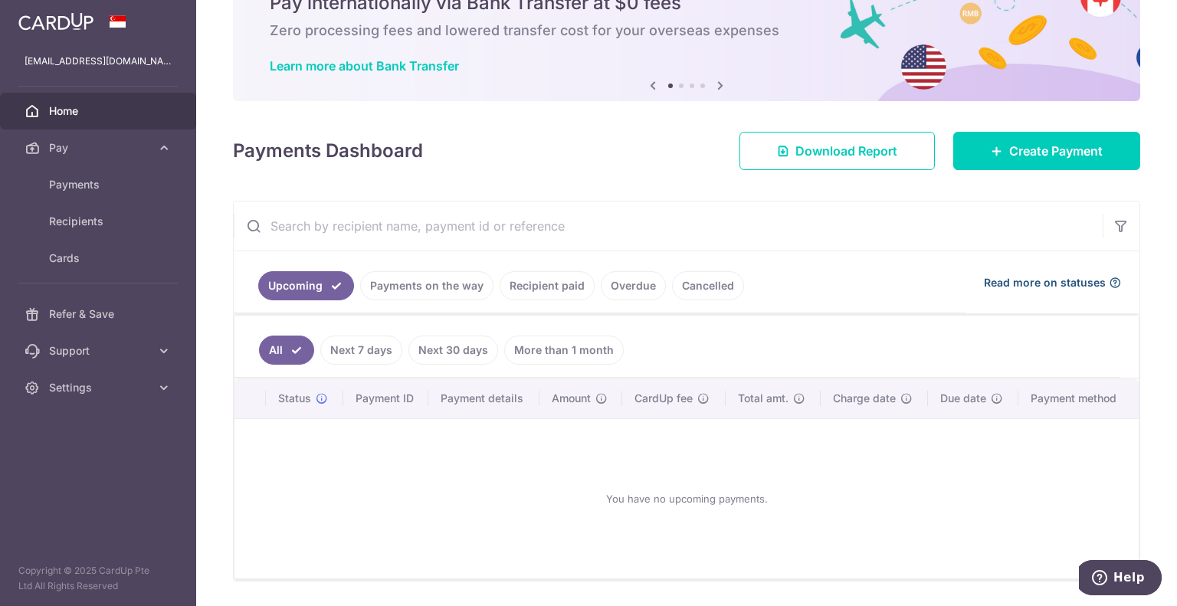
click at [1070, 281] on span "Read more on statuses" at bounding box center [1045, 282] width 122 height 15
click at [92, 257] on span "Cards" at bounding box center [99, 258] width 101 height 15
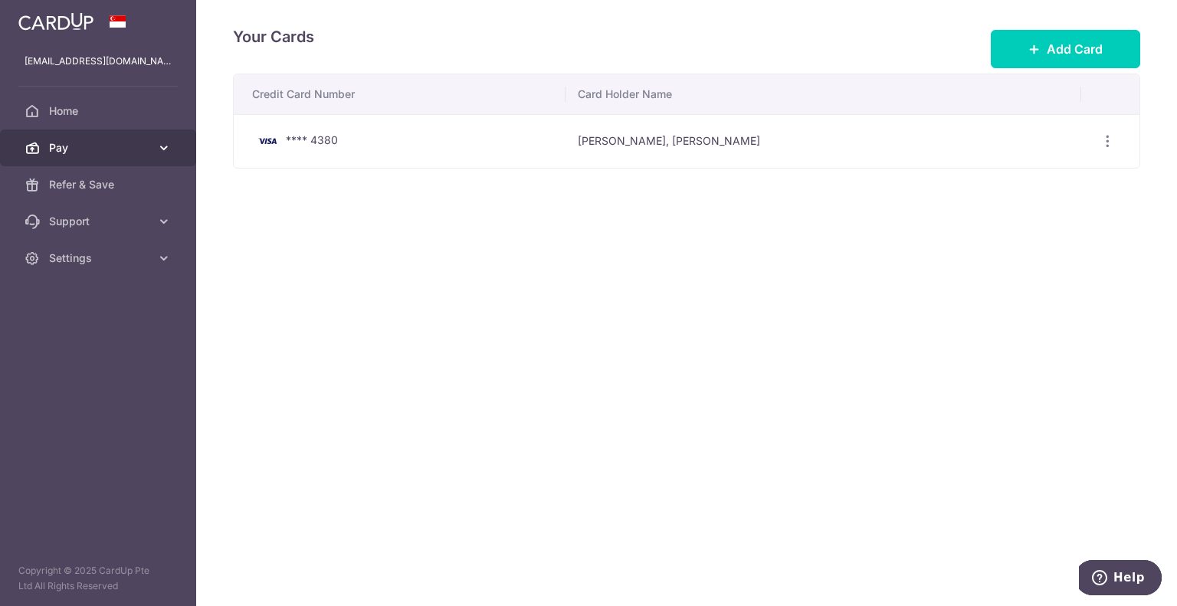
click at [62, 141] on span "Pay" at bounding box center [99, 147] width 101 height 15
